Goal: Information Seeking & Learning: Learn about a topic

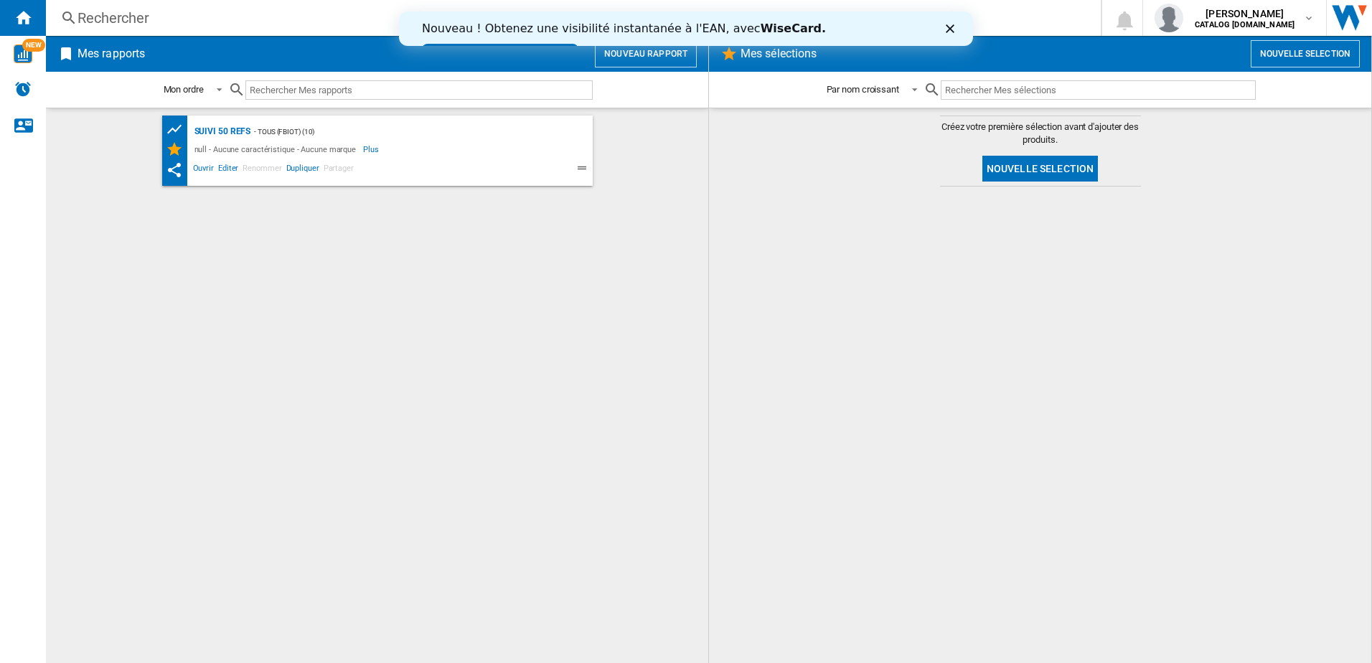
click at [222, 16] on div "Rechercher" at bounding box center [570, 18] width 986 height 20
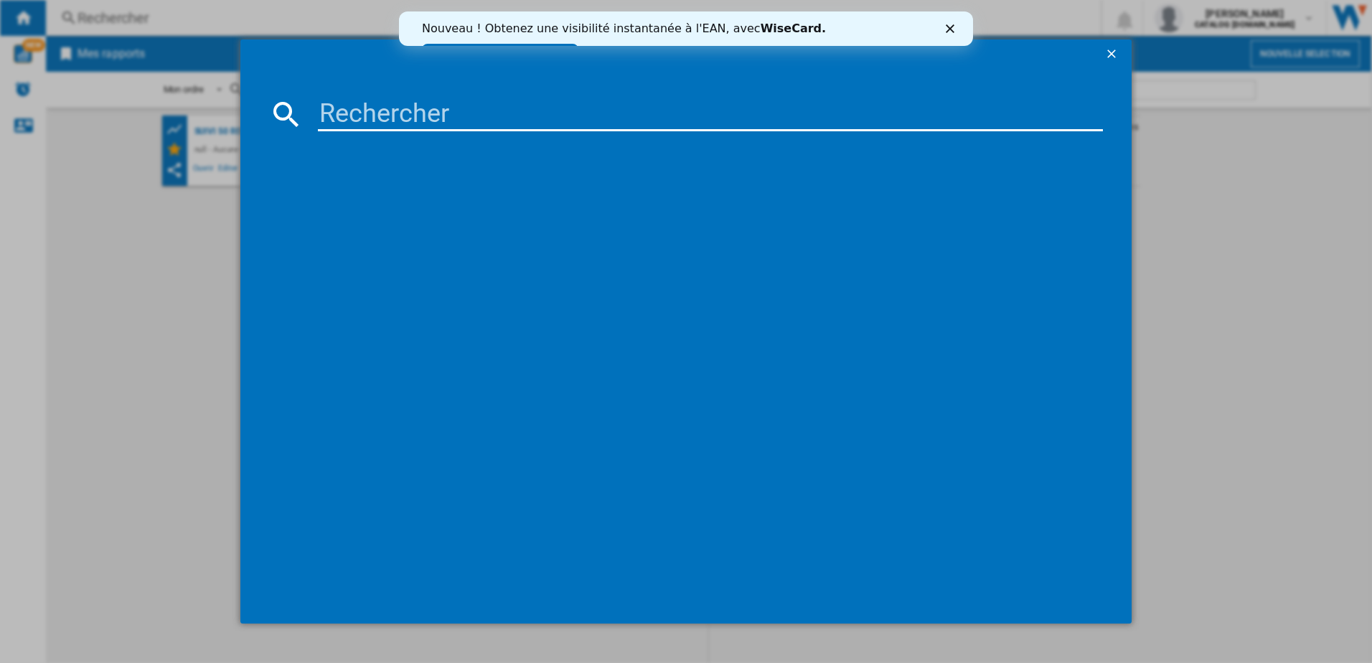
click at [406, 115] on input at bounding box center [710, 114] width 785 height 34
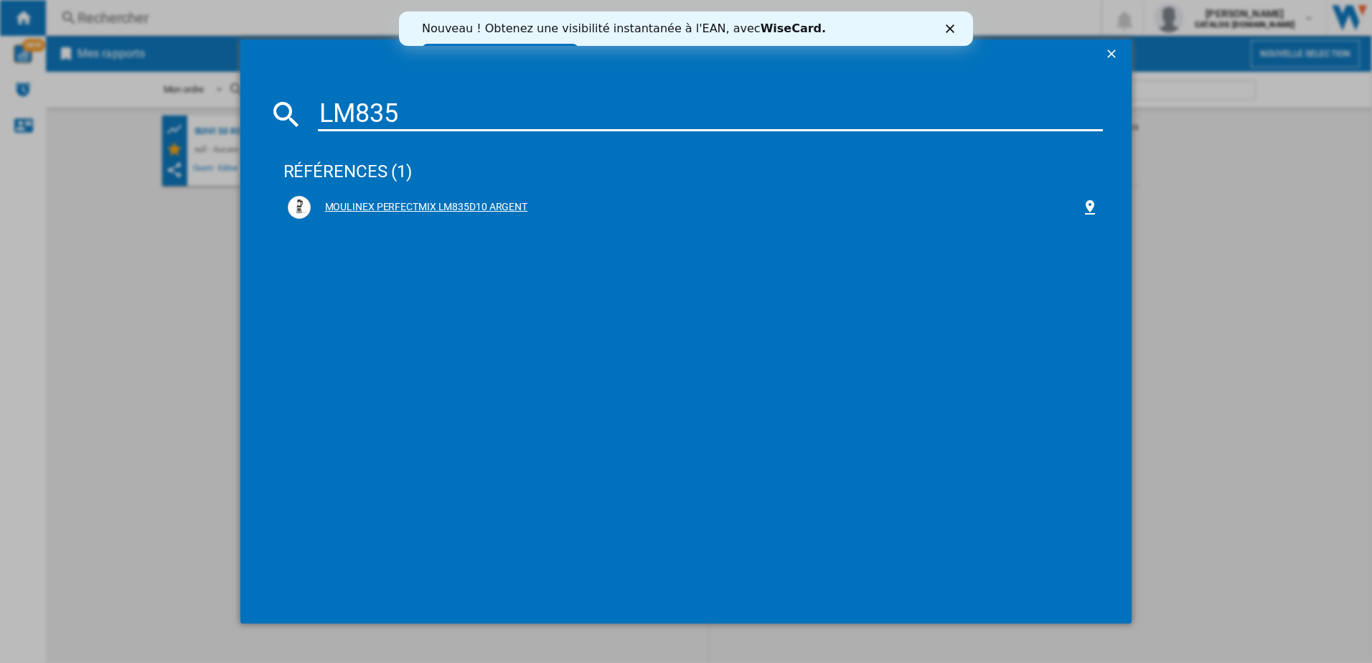
type input "LM835"
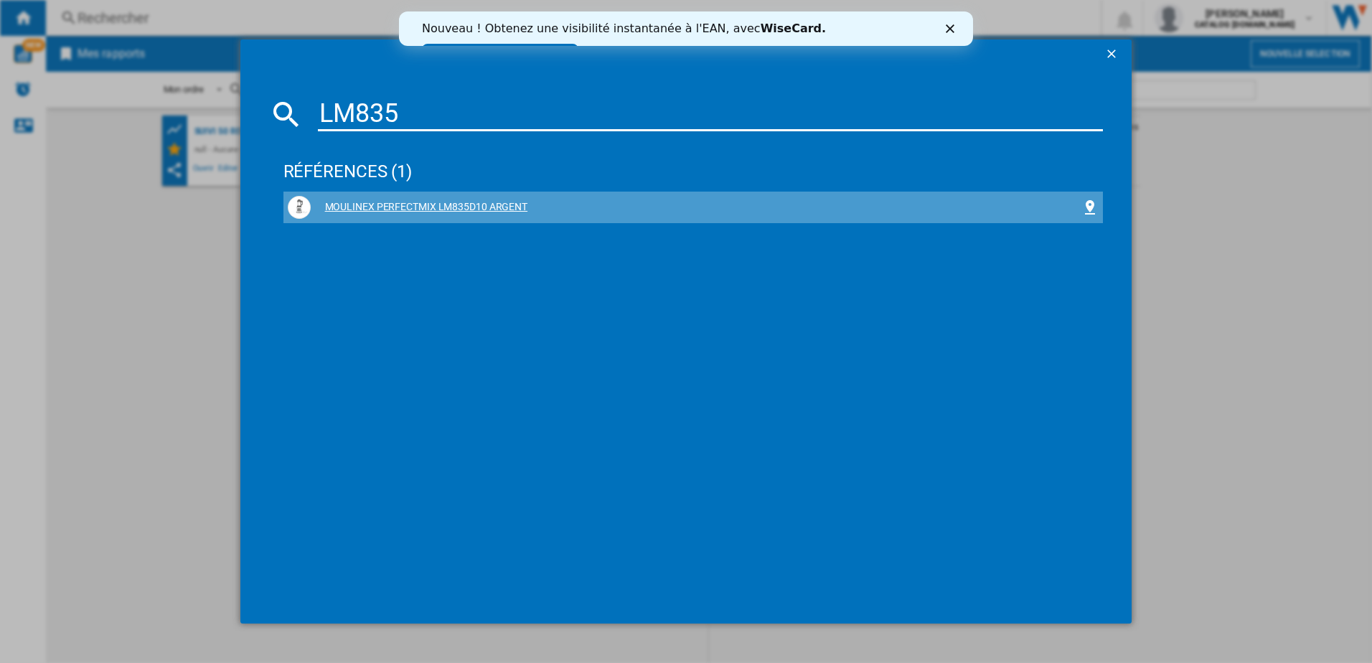
click at [423, 199] on div "MOULINEX PERFECTMIX LM835D10 ARGENT" at bounding box center [693, 207] width 811 height 23
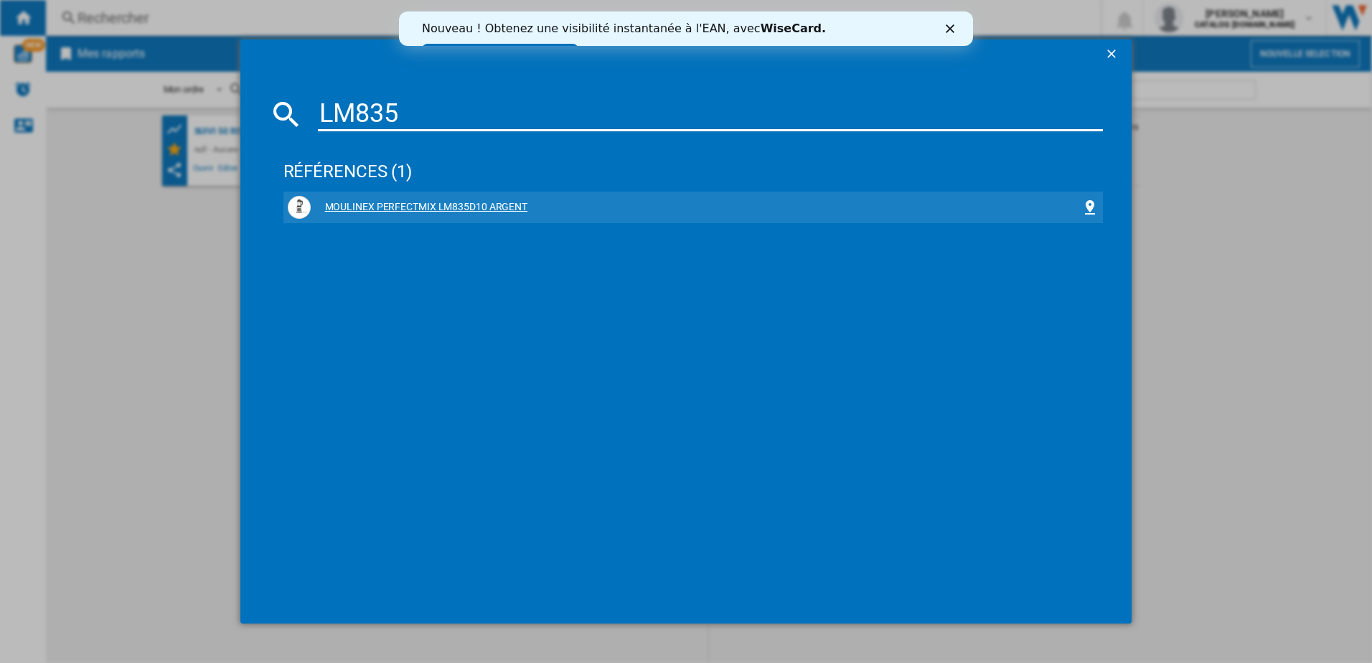
click at [430, 208] on div "MOULINEX PERFECTMIX LM835D10 ARGENT" at bounding box center [696, 207] width 771 height 14
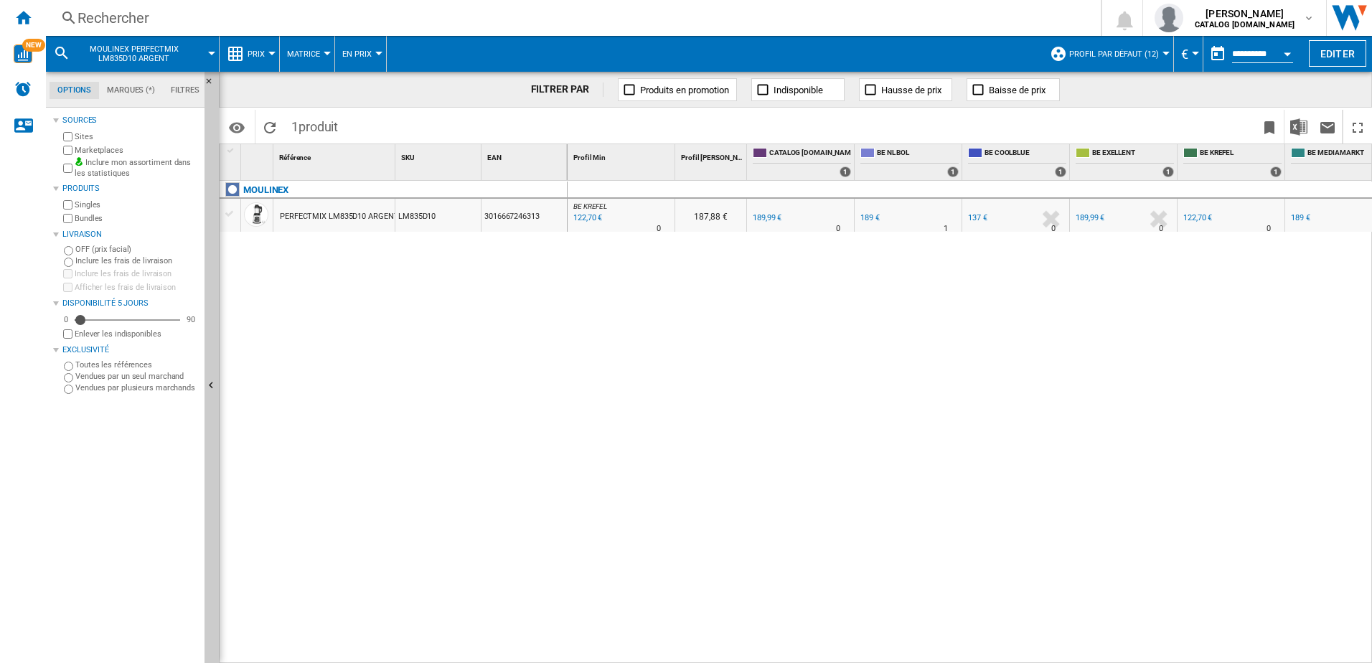
click at [268, 51] on button "Prix" at bounding box center [259, 54] width 24 height 36
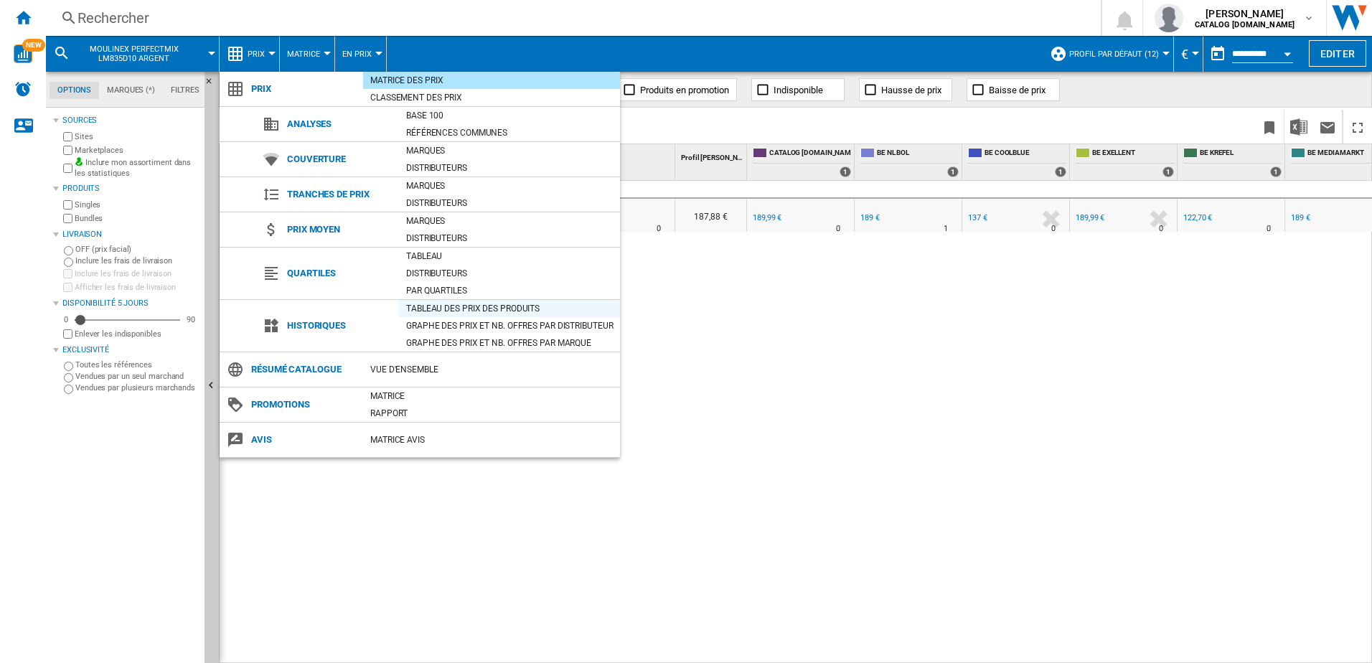
click at [419, 306] on div "Tableau des prix des produits" at bounding box center [509, 308] width 221 height 14
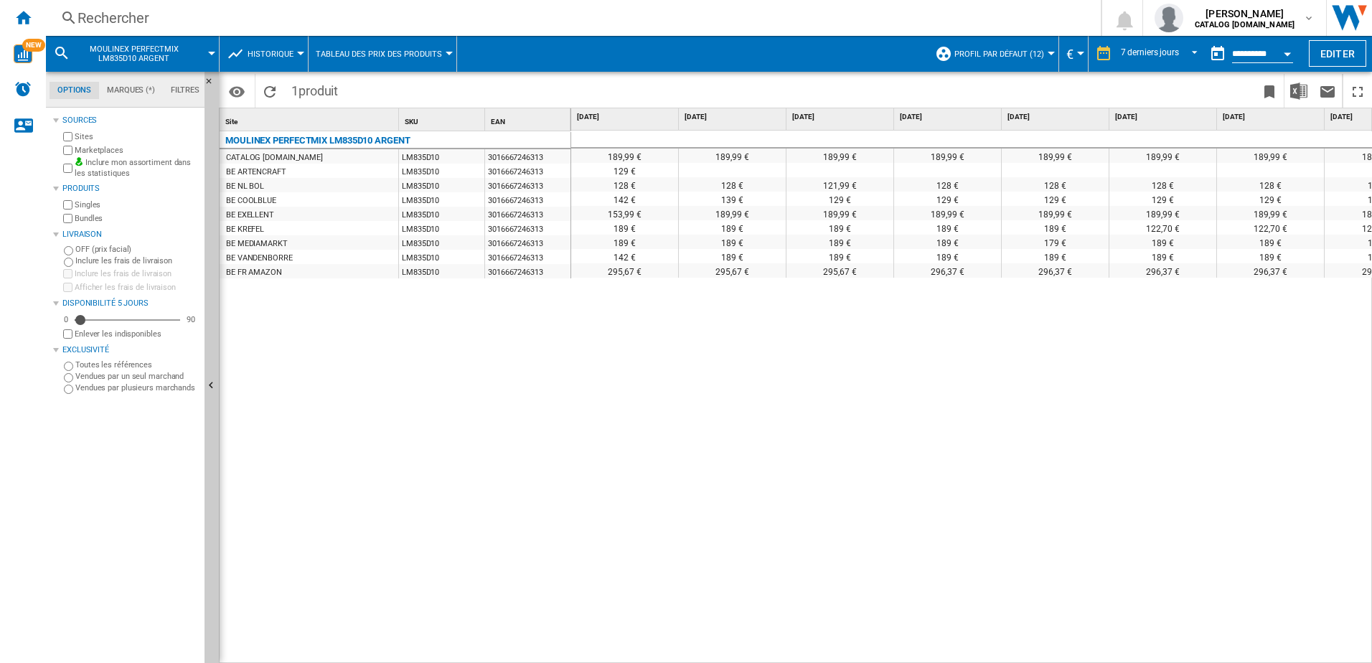
scroll to position [0, 60]
